Goal: Information Seeking & Learning: Learn about a topic

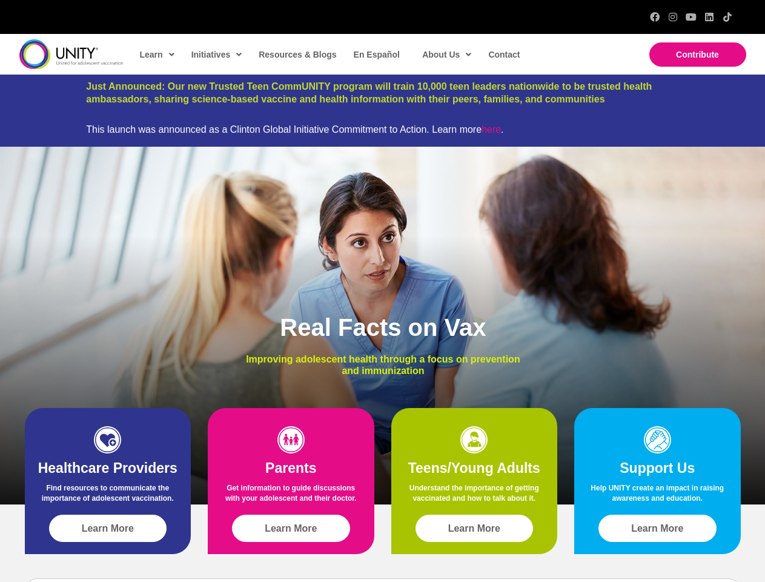
click at [382, 291] on div "Real Facts on Vax Improving adolescent health through a focus on prevention and…" at bounding box center [382, 326] width 765 height 358
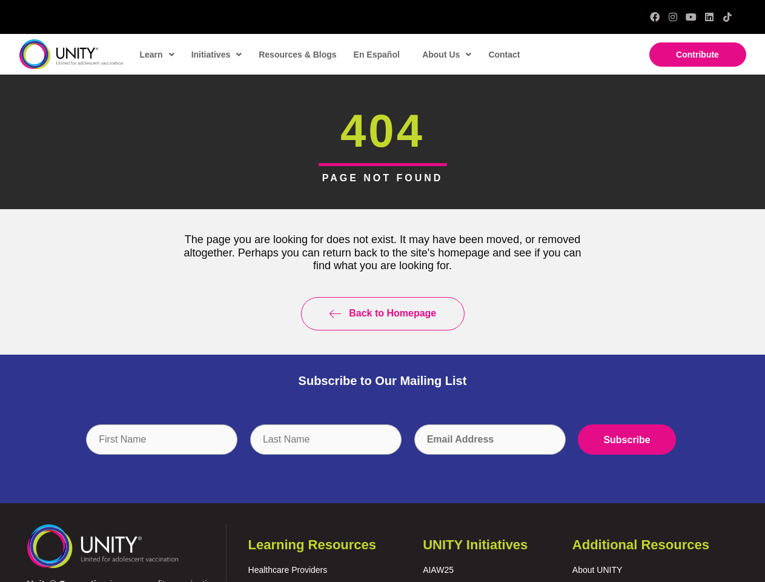
click at [382, 291] on div "Back to Homepage" at bounding box center [383, 314] width 430 height 58
click at [383, 448] on input "text" at bounding box center [325, 439] width 151 height 30
